Goal: Transaction & Acquisition: Book appointment/travel/reservation

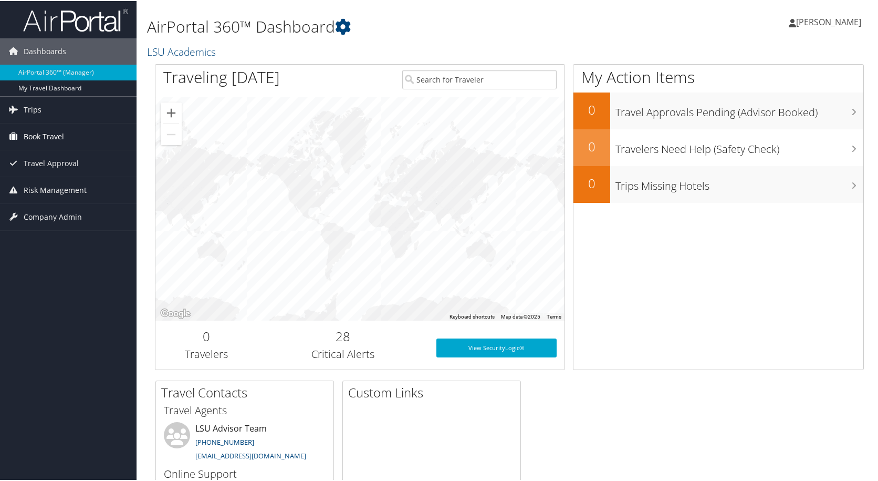
click at [35, 136] on span "Book Travel" at bounding box center [44, 135] width 40 height 26
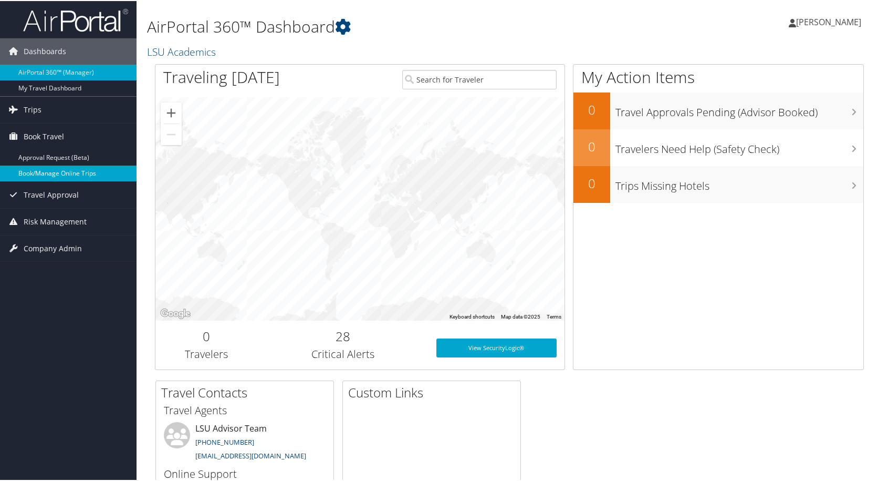
click at [32, 169] on link "Book/Manage Online Trips" at bounding box center [68, 172] width 137 height 16
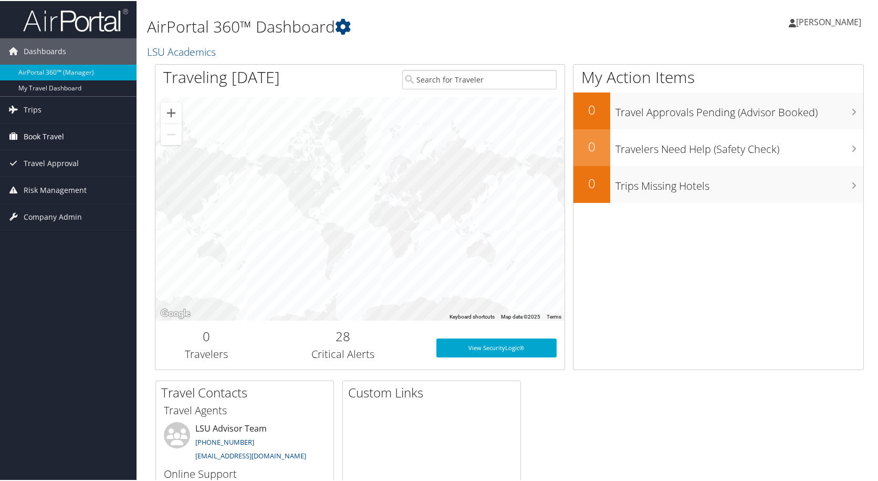
click at [39, 132] on span "Book Travel" at bounding box center [44, 135] width 40 height 26
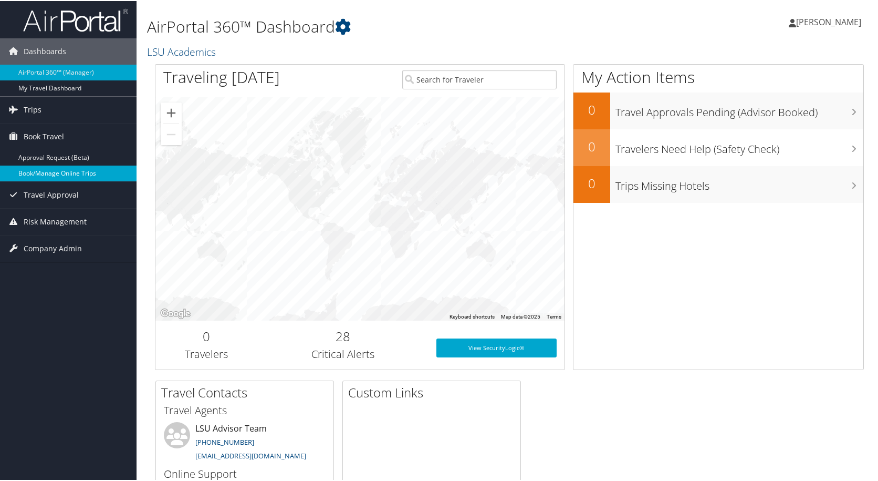
click at [38, 169] on link "Book/Manage Online Trips" at bounding box center [68, 172] width 137 height 16
